Goal: Task Accomplishment & Management: Complete application form

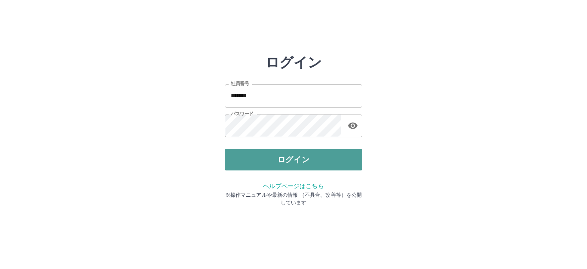
drag, startPoint x: 0, startPoint y: 0, endPoint x: 260, endPoint y: 159, distance: 305.1
click at [260, 159] on button "ログイン" at bounding box center [294, 159] width 138 height 21
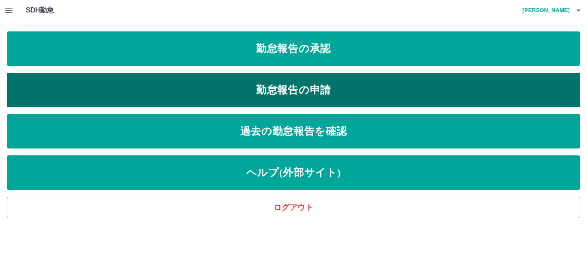
click at [170, 89] on link "勤怠報告の申請" at bounding box center [293, 90] width 573 height 34
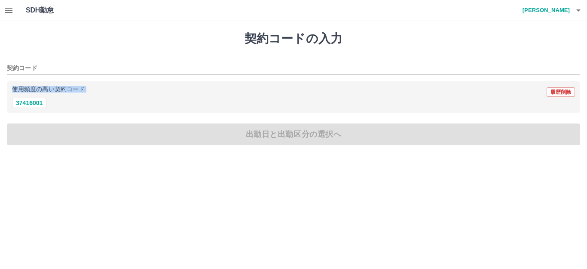
click at [170, 89] on div "使用頻度の高い契約コード 履歴削除" at bounding box center [293, 91] width 563 height 11
click at [30, 102] on button "37416001" at bounding box center [29, 103] width 34 height 10
type input "********"
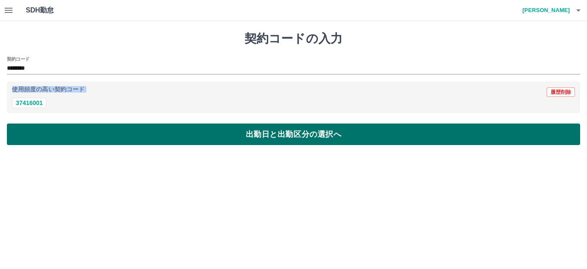
click at [103, 136] on button "出勤日と出勤区分の選択へ" at bounding box center [293, 133] width 573 height 21
click at [103, 137] on button "出勤日と出勤区分の選択へ" at bounding box center [293, 133] width 573 height 21
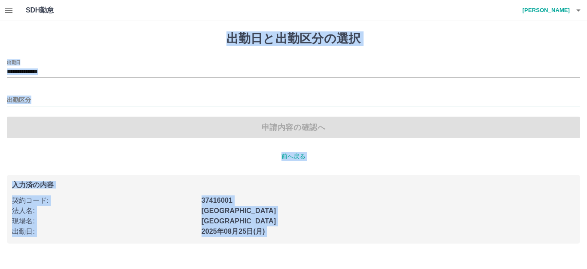
click at [14, 100] on input "出勤区分" at bounding box center [293, 100] width 573 height 11
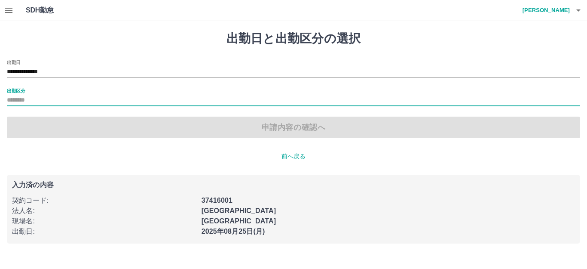
click at [13, 91] on label "出勤区分" at bounding box center [16, 90] width 18 height 6
click at [13, 95] on input "出勤区分" at bounding box center [293, 100] width 573 height 11
click at [21, 104] on input "出勤区分" at bounding box center [293, 100] width 573 height 11
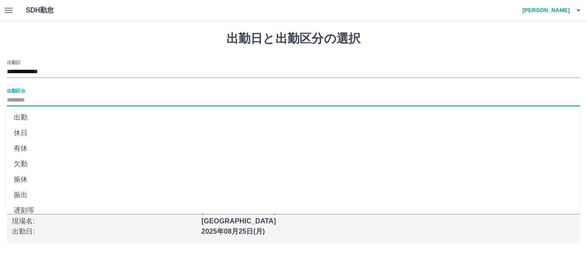
click at [23, 116] on li "出勤" at bounding box center [293, 117] width 573 height 15
type input "**"
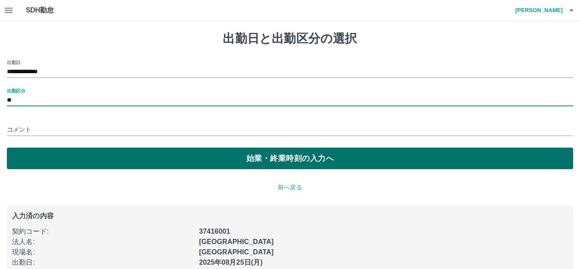
click at [166, 159] on button "始業・終業時刻の入力へ" at bounding box center [290, 157] width 566 height 21
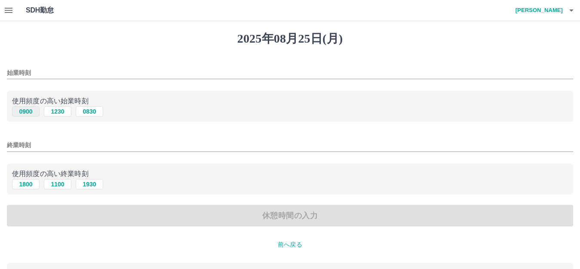
click at [27, 109] on button "0900" at bounding box center [26, 111] width 28 height 10
type input "****"
click at [24, 185] on button "1800" at bounding box center [26, 184] width 28 height 10
type input "****"
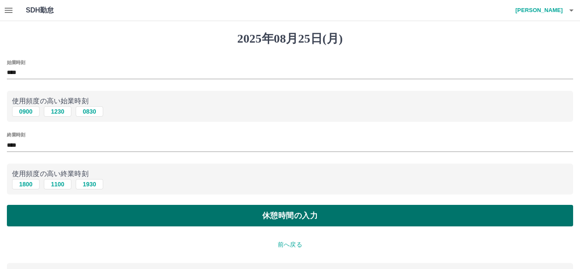
click at [120, 217] on button "休憩時間の入力" at bounding box center [290, 215] width 566 height 21
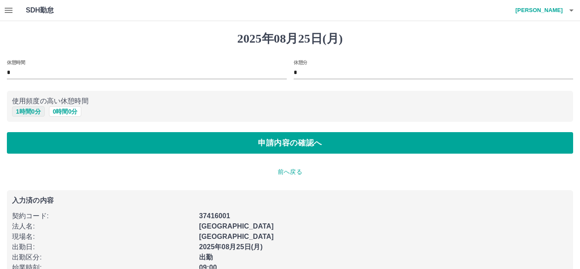
click at [27, 110] on button "1 時間 0 分" at bounding box center [28, 111] width 33 height 10
type input "*"
click at [27, 110] on button "1 時間 0 分" at bounding box center [28, 111] width 33 height 10
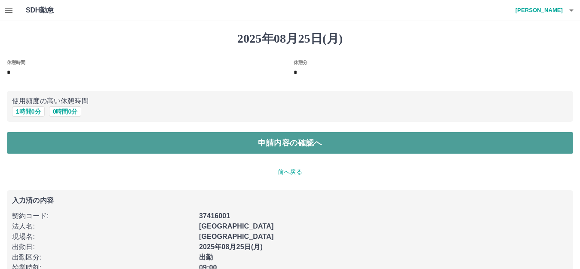
click at [176, 141] on button "申請内容の確認へ" at bounding box center [290, 142] width 566 height 21
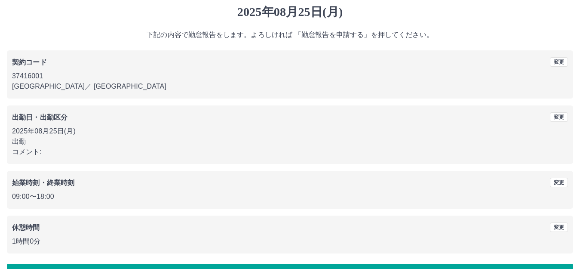
scroll to position [53, 0]
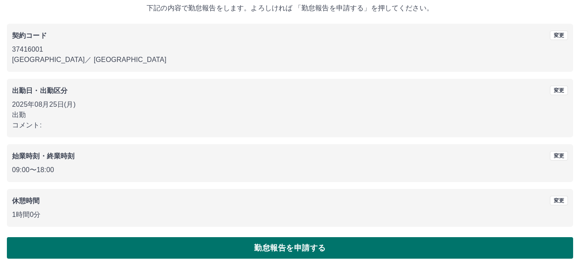
click at [224, 251] on button "勤怠報告を申請する" at bounding box center [290, 247] width 566 height 21
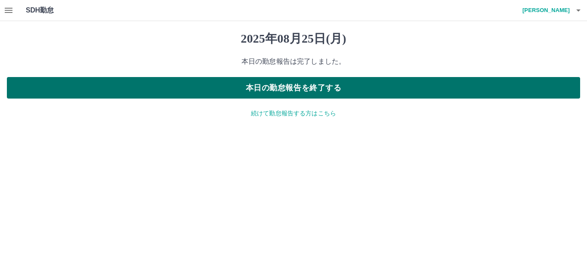
click at [221, 89] on button "本日の勤怠報告を終了する" at bounding box center [293, 87] width 573 height 21
